Goal: Task Accomplishment & Management: Complete application form

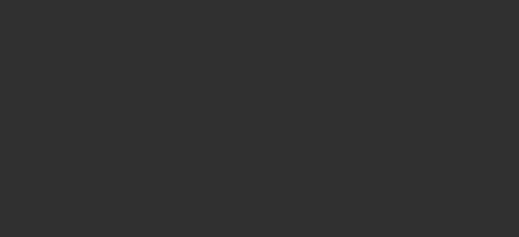
click at [220, 102] on div at bounding box center [259, 118] width 519 height 237
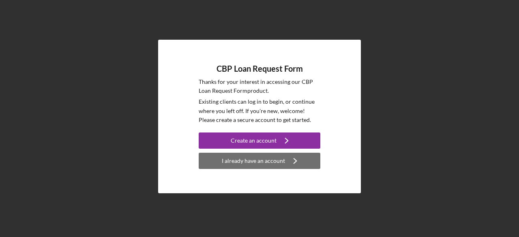
click at [258, 167] on div "I already have an account" at bounding box center [253, 161] width 63 height 16
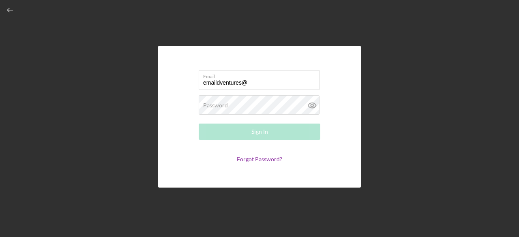
type input "[EMAIL_ADDRESS][DOMAIN_NAME]"
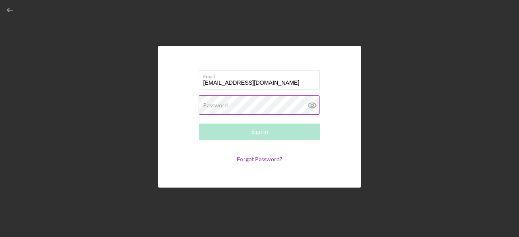
click at [222, 106] on label "Password" at bounding box center [215, 105] width 25 height 6
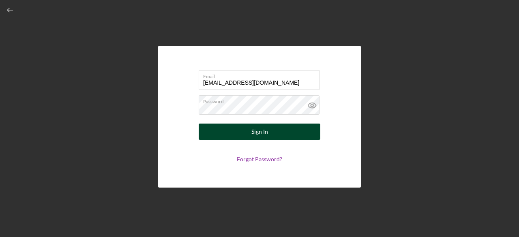
click at [251, 127] on button "Sign In" at bounding box center [260, 132] width 122 height 16
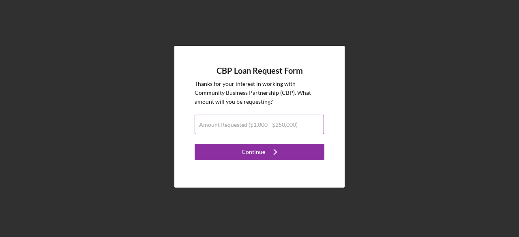
click at [215, 126] on label "Amount Requested ($1,000 - $250,000)" at bounding box center [248, 125] width 99 height 6
click at [215, 126] on input "Amount Requested ($1,000 - $250,000)" at bounding box center [259, 124] width 129 height 19
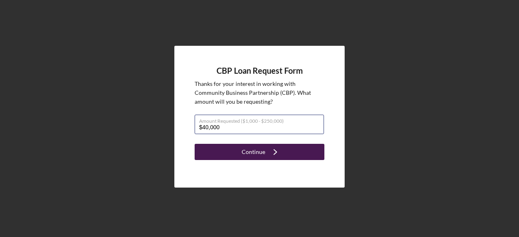
type input "$40,000"
click at [248, 152] on div "Continue" at bounding box center [254, 152] width 24 height 16
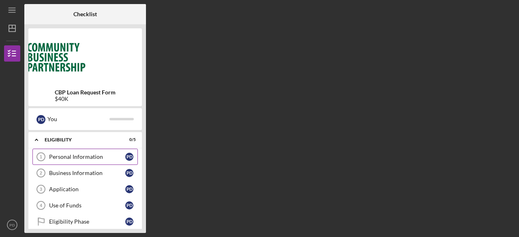
click at [98, 155] on div "Personal Information" at bounding box center [87, 157] width 76 height 6
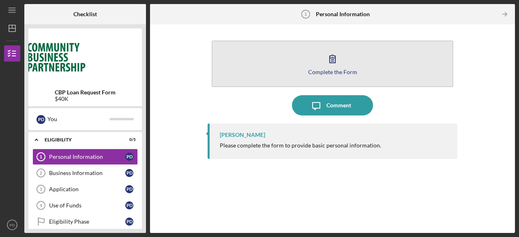
click at [330, 72] on div "Complete the Form" at bounding box center [332, 72] width 49 height 6
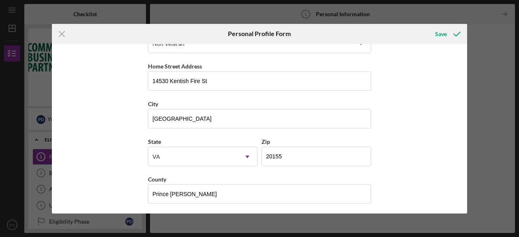
scroll to position [139, 0]
click at [442, 33] on div "Save" at bounding box center [441, 34] width 12 height 16
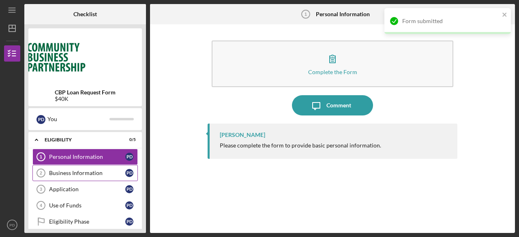
click at [68, 172] on div "Business Information" at bounding box center [87, 173] width 76 height 6
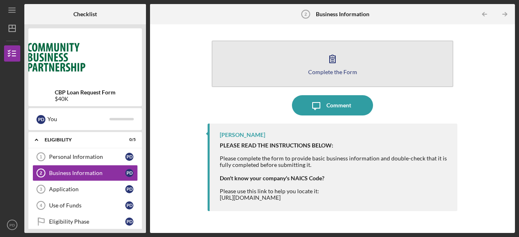
click at [330, 71] on div "Complete the Form" at bounding box center [332, 72] width 49 height 6
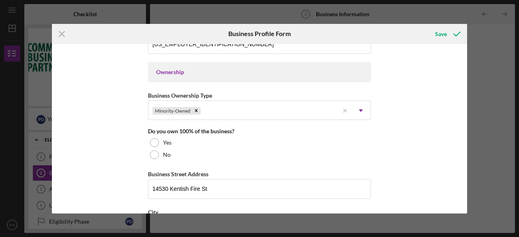
scroll to position [367, 0]
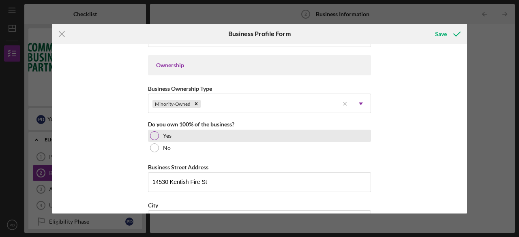
click at [150, 131] on div at bounding box center [154, 135] width 9 height 9
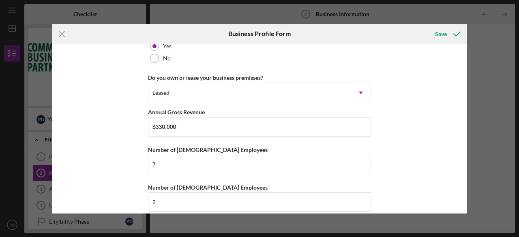
scroll to position [656, 0]
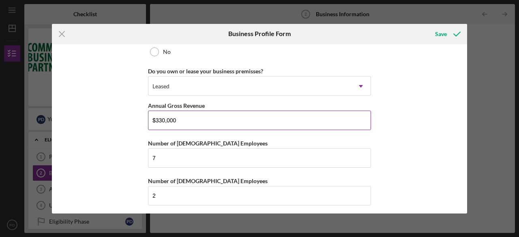
drag, startPoint x: 159, startPoint y: 117, endPoint x: 155, endPoint y: 118, distance: 4.5
click at [155, 118] on input "$330,000" at bounding box center [259, 120] width 223 height 19
type input "$400,000"
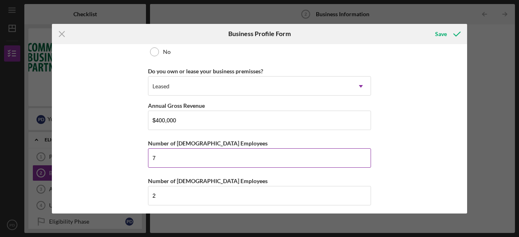
click at [158, 154] on input "7" at bounding box center [259, 158] width 223 height 19
type input "10"
click at [441, 192] on div "Business Name D Consulting DBA D Home Care Services Business Start Date [DATE] …" at bounding box center [260, 129] width 416 height 170
click at [440, 34] on div "Save" at bounding box center [441, 34] width 12 height 16
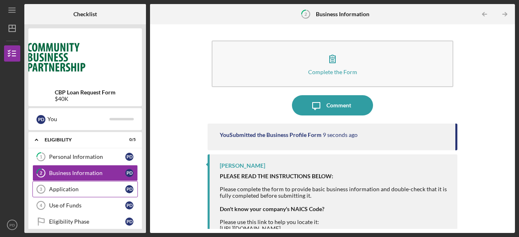
click at [73, 189] on div "Application" at bounding box center [87, 189] width 76 height 6
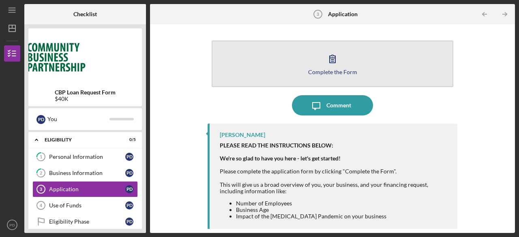
click at [330, 71] on div "Complete the Form" at bounding box center [332, 72] width 49 height 6
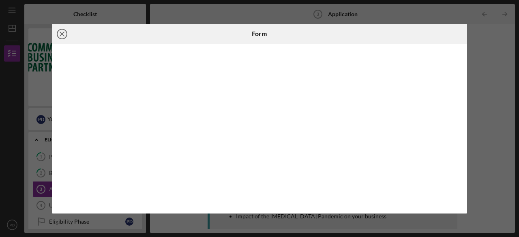
click at [61, 35] on line at bounding box center [62, 34] width 4 height 4
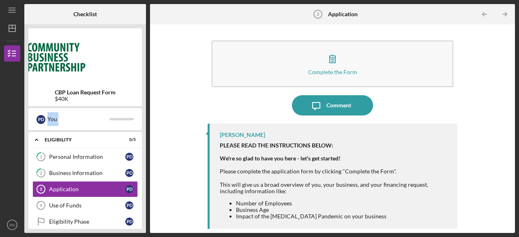
drag, startPoint x: 143, startPoint y: 97, endPoint x: 143, endPoint y: 149, distance: 51.9
click at [143, 149] on div "CBP Loan Request Form $40K P D You Icon/Expander Eligibility 0 / 5 1 Personal I…" at bounding box center [85, 128] width 122 height 209
click at [160, 75] on div "Complete the Form Form Icon/Message Comment [PERSON_NAME] PLEASE READ THE INSTR…" at bounding box center [332, 128] width 357 height 201
click at [91, 203] on div "Use of Funds" at bounding box center [87, 206] width 76 height 6
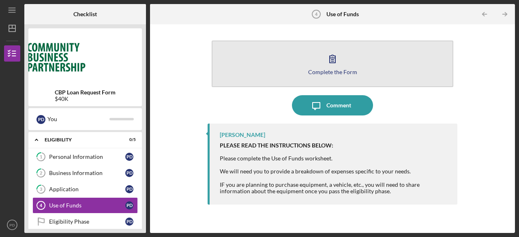
click at [330, 72] on div "Complete the Form" at bounding box center [332, 72] width 49 height 6
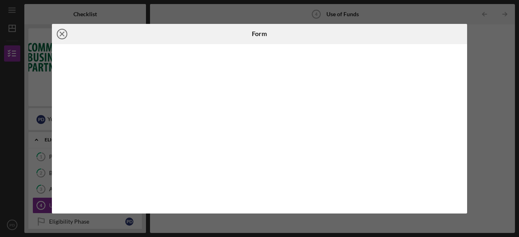
click at [63, 33] on line at bounding box center [62, 34] width 4 height 4
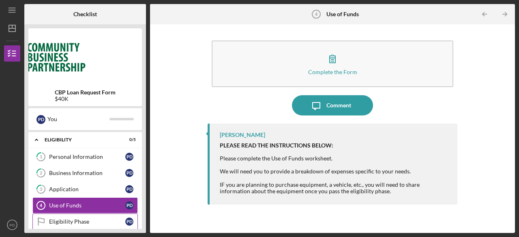
click at [73, 220] on div "Eligibility Phase" at bounding box center [87, 222] width 76 height 6
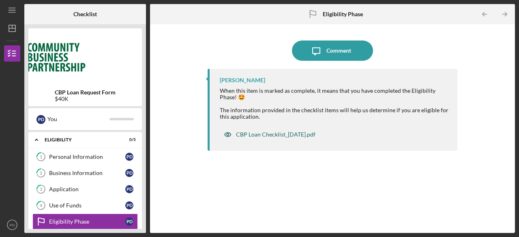
click at [267, 136] on div "CBP Loan Checklist_[DATE].pdf" at bounding box center [276, 134] width 80 height 6
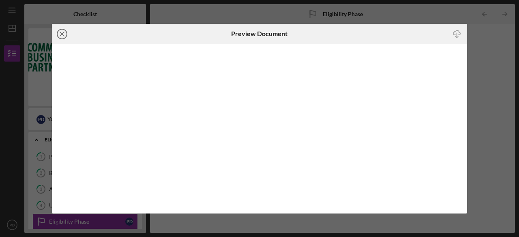
click at [58, 31] on circle at bounding box center [62, 34] width 10 height 10
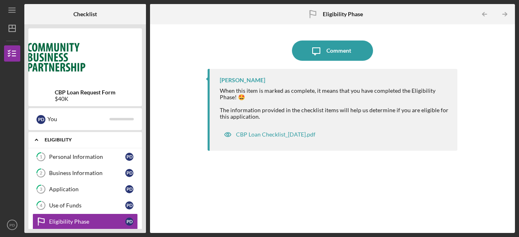
click at [39, 141] on icon "Icon/Expander" at bounding box center [36, 140] width 16 height 16
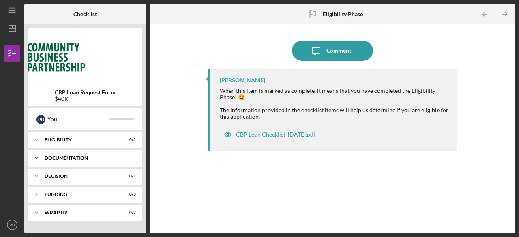
click at [35, 158] on icon "Icon/Expander" at bounding box center [36, 158] width 16 height 16
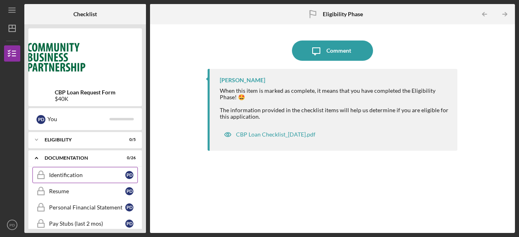
click at [82, 181] on link "Identification Identification P D" at bounding box center [85, 175] width 106 height 16
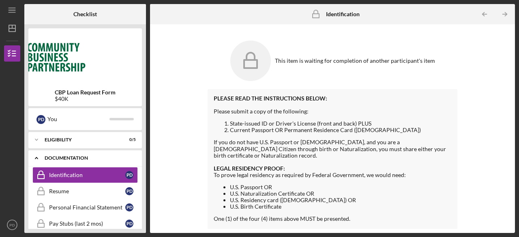
click at [35, 157] on icon "Icon/Expander" at bounding box center [36, 158] width 16 height 16
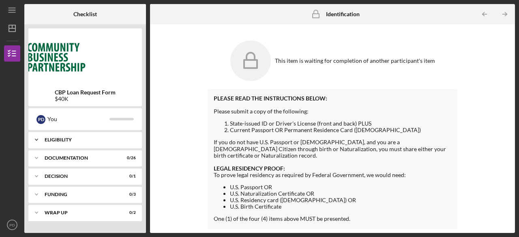
click at [37, 138] on icon "Icon/Expander" at bounding box center [36, 140] width 16 height 16
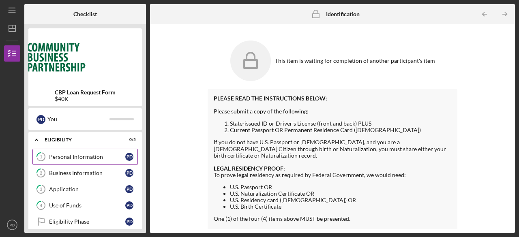
click at [90, 159] on div "Personal Information" at bounding box center [87, 157] width 76 height 6
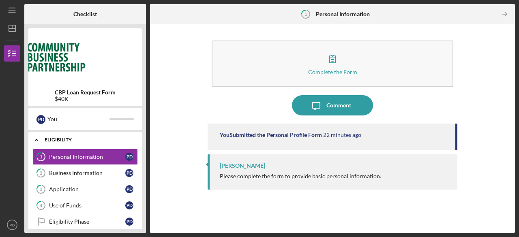
click at [32, 142] on icon "Icon/Expander" at bounding box center [36, 140] width 16 height 16
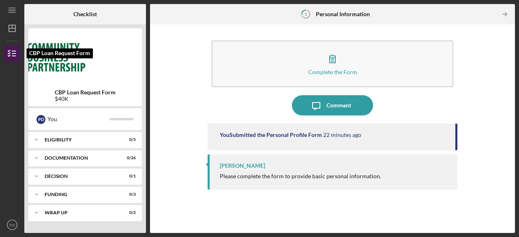
click at [13, 54] on line "button" at bounding box center [14, 54] width 4 height 0
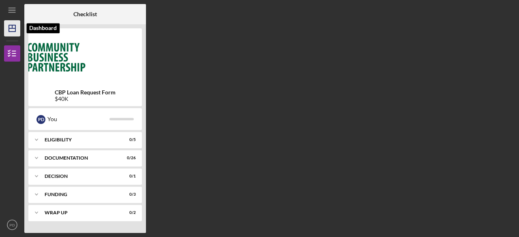
click at [4, 29] on icon "Icon/Dashboard" at bounding box center [12, 28] width 20 height 20
